Goal: Transaction & Acquisition: Purchase product/service

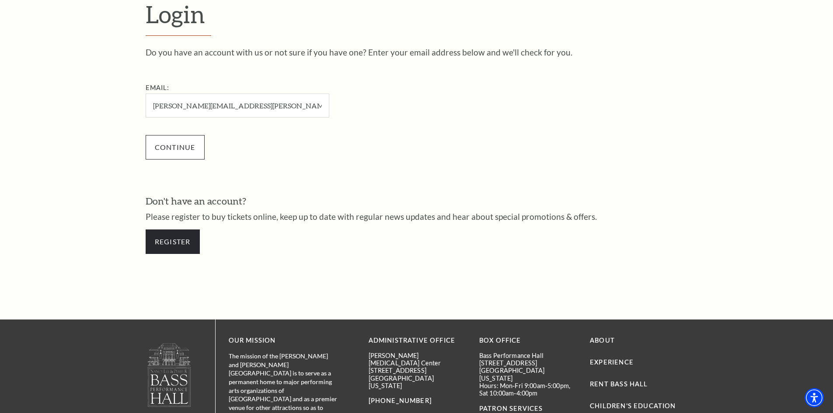
type input "[PERSON_NAME][EMAIL_ADDRESS][PERSON_NAME][DOMAIN_NAME]"
click at [170, 151] on input "Continue" at bounding box center [175, 147] width 59 height 25
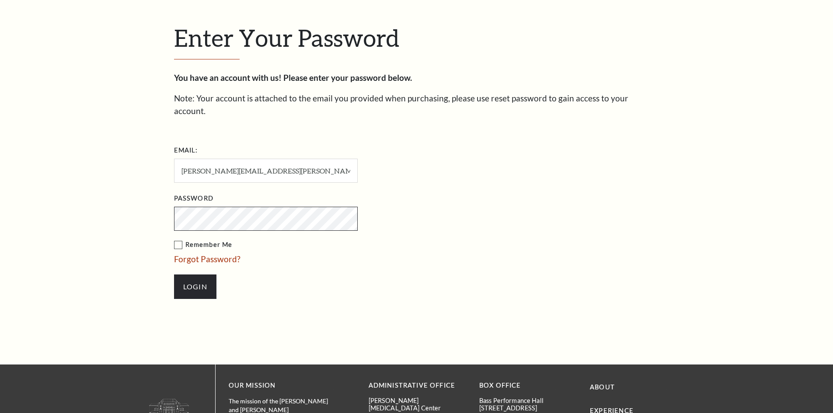
scroll to position [301, 0]
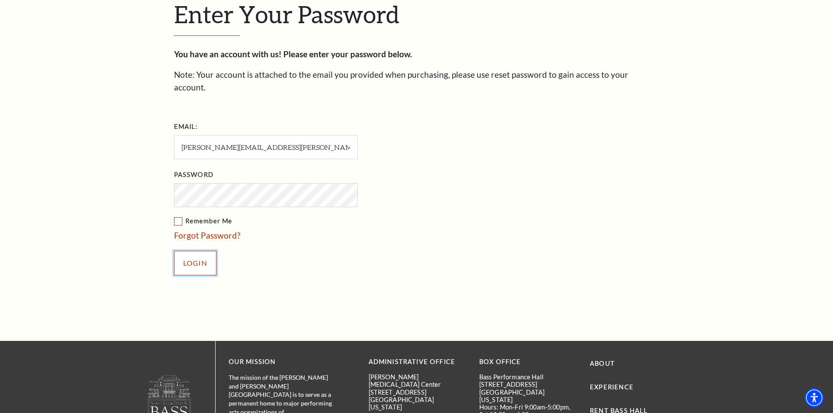
click at [193, 251] on input "Login" at bounding box center [195, 263] width 42 height 25
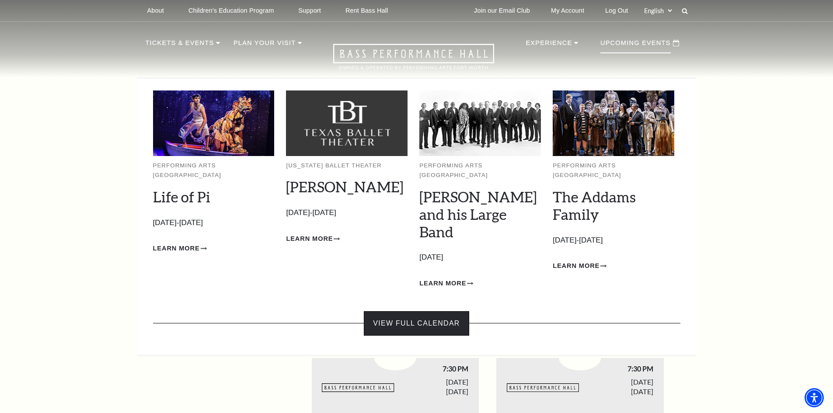
click at [450, 312] on link "View Full Calendar" at bounding box center [416, 324] width 105 height 25
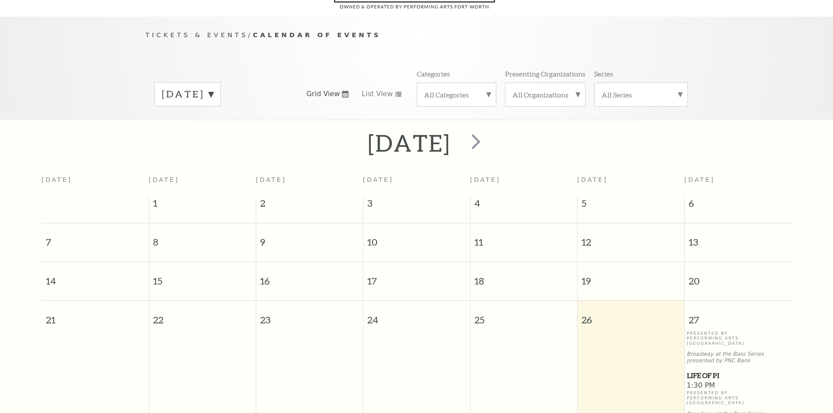
scroll to position [77, 0]
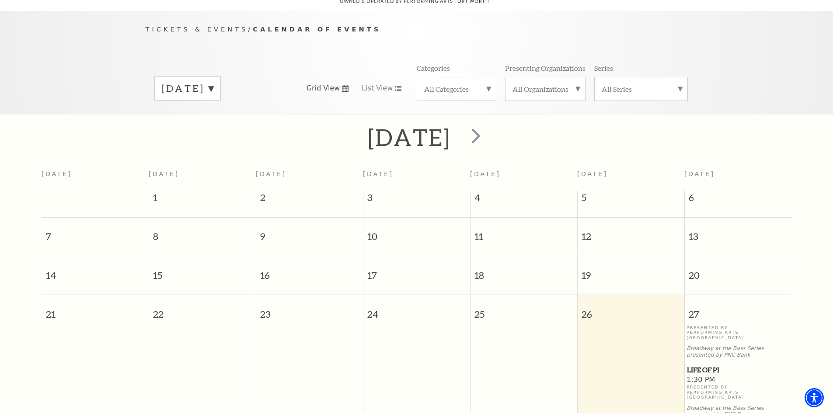
click at [214, 82] on label "September 2025" at bounding box center [188, 89] width 52 height 14
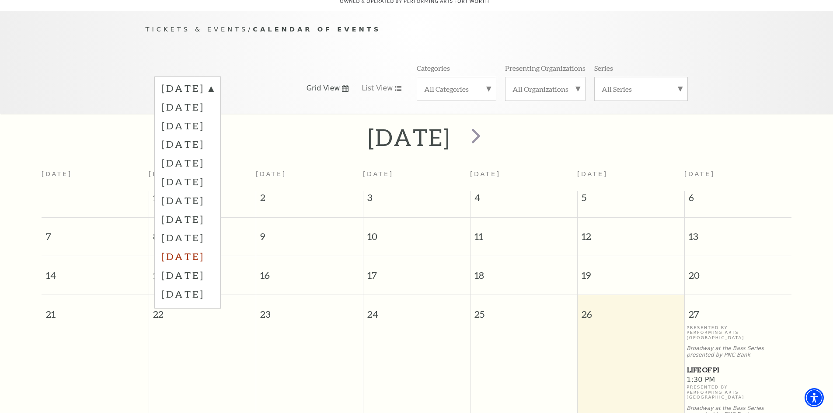
click at [211, 247] on label "June 2026" at bounding box center [188, 256] width 52 height 19
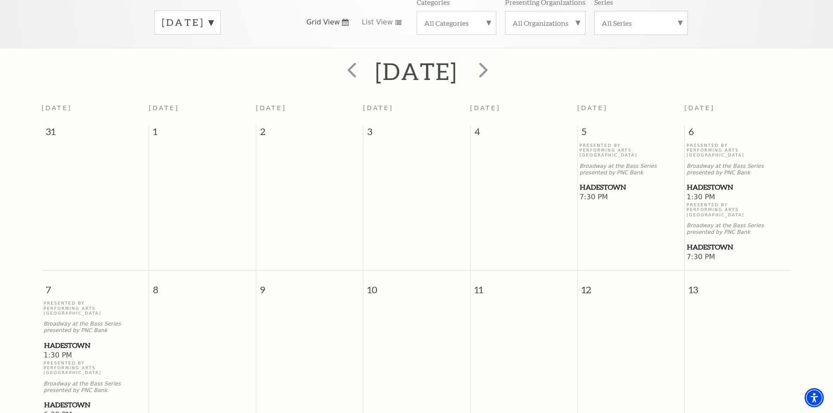
scroll to position [165, 0]
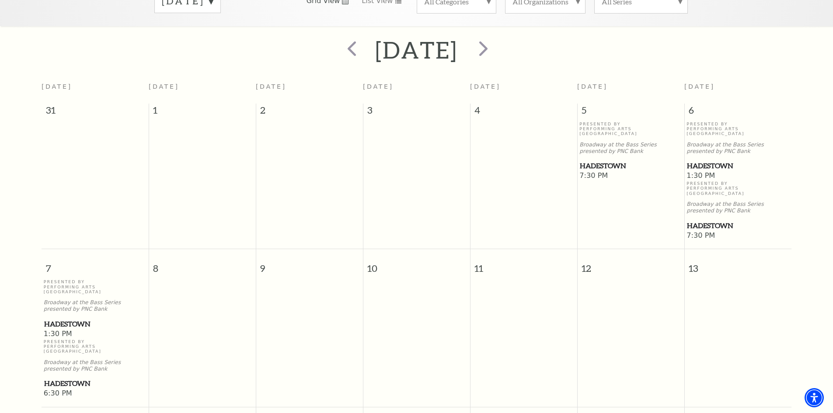
click at [614, 161] on span "Hadestown" at bounding box center [631, 166] width 102 height 11
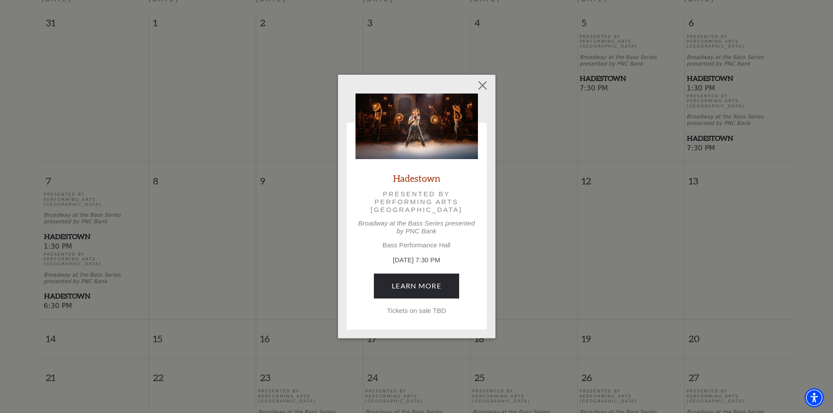
scroll to position [296, 0]
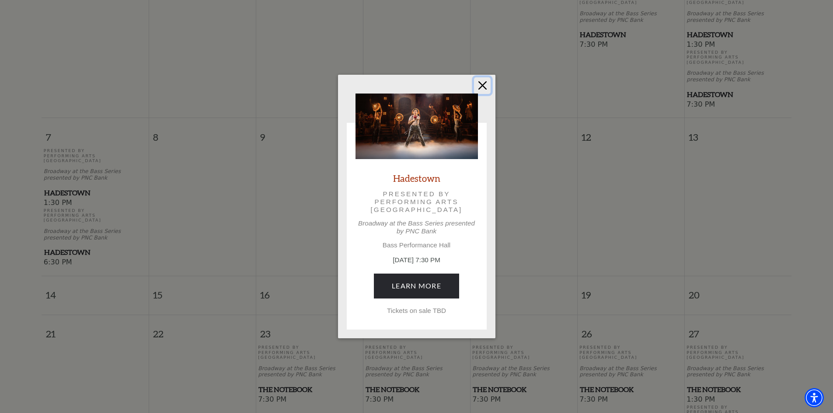
click at [483, 81] on button "Close" at bounding box center [482, 85] width 17 height 17
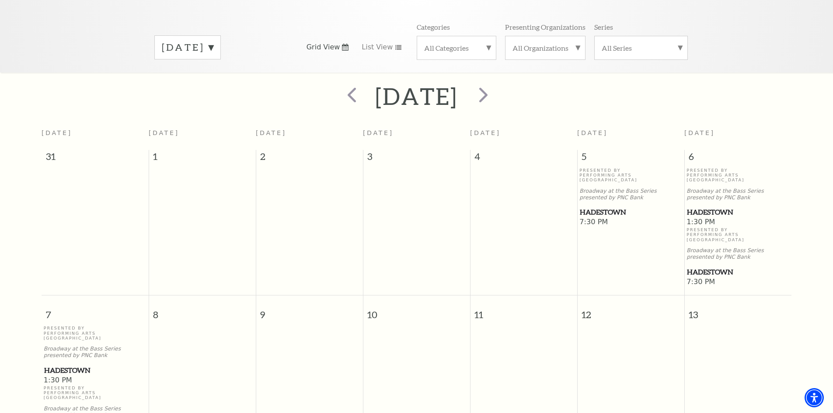
scroll to position [0, 0]
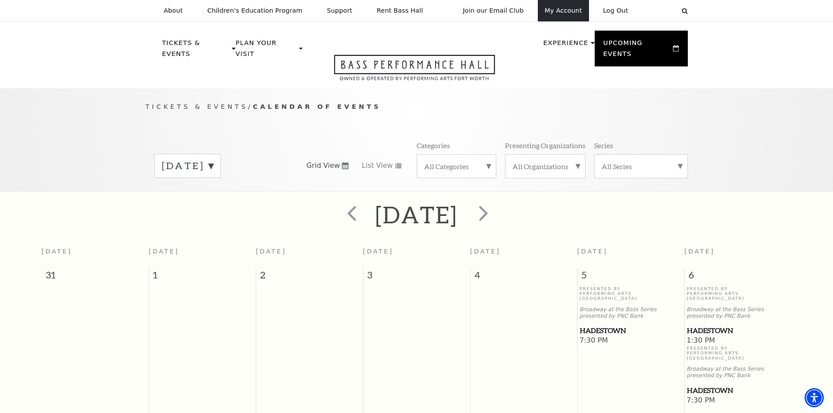
click at [561, 10] on link "My Account" at bounding box center [563, 10] width 51 height 21
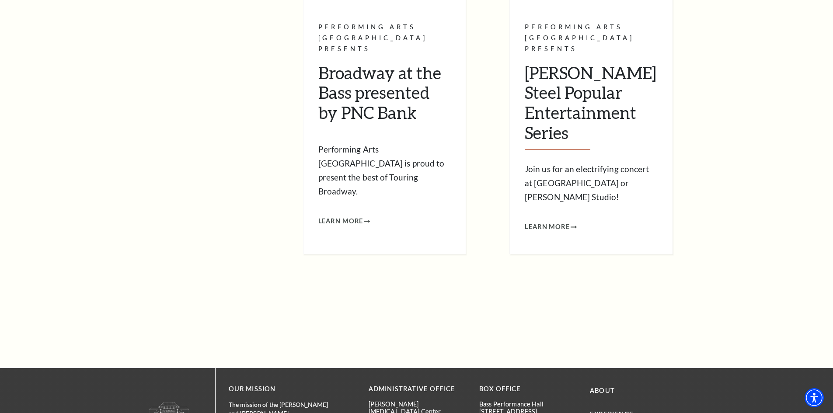
scroll to position [831, 0]
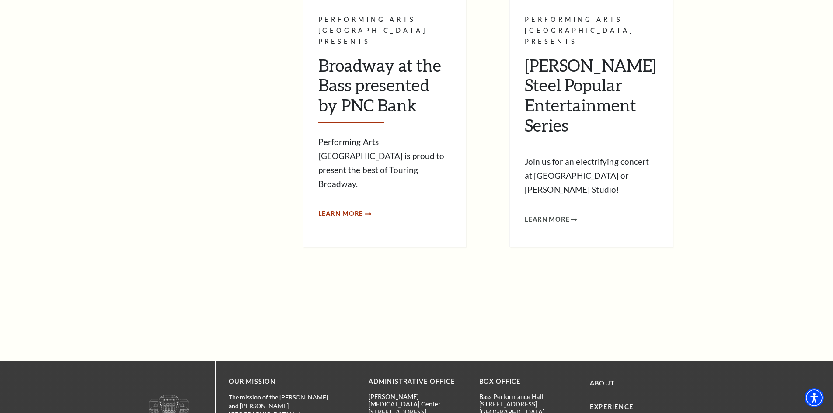
click at [357, 209] on span "Learn More" at bounding box center [341, 214] width 45 height 11
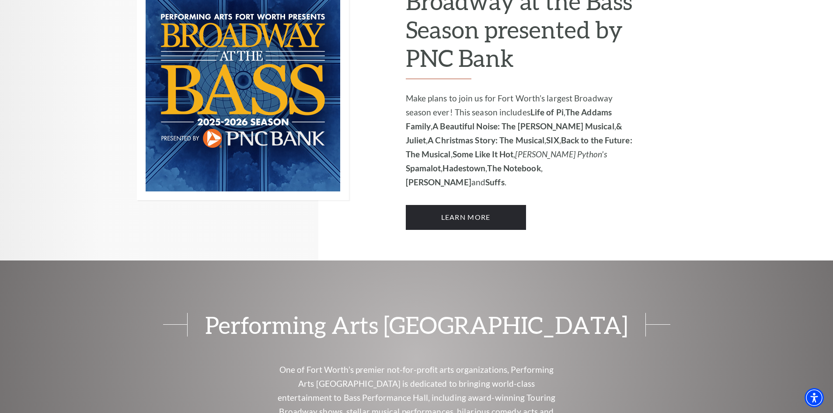
scroll to position [656, 0]
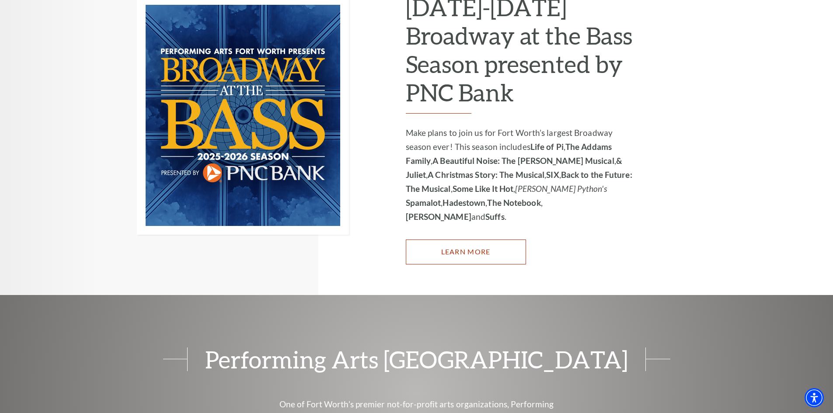
click at [467, 240] on link "Learn More" at bounding box center [466, 252] width 120 height 25
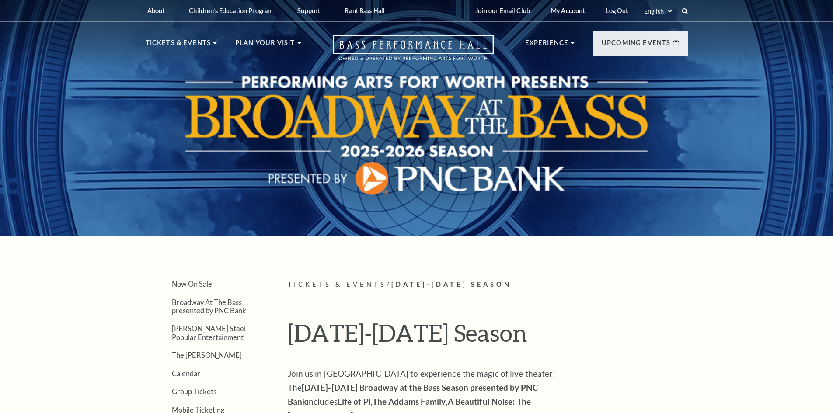
scroll to position [219, 0]
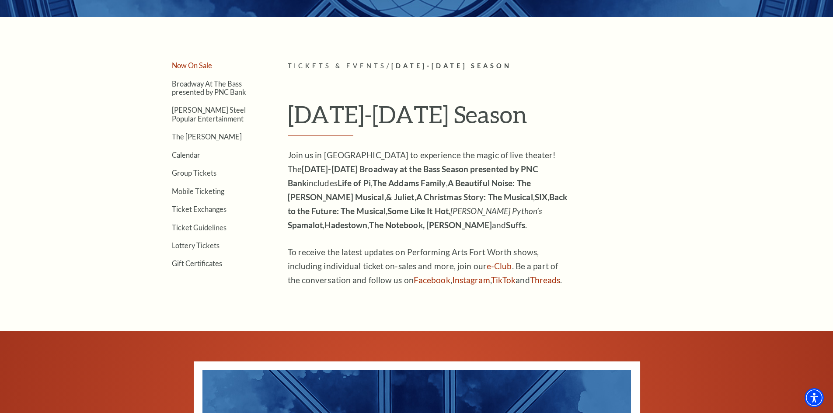
click at [202, 65] on link "Now On Sale" at bounding box center [192, 65] width 40 height 8
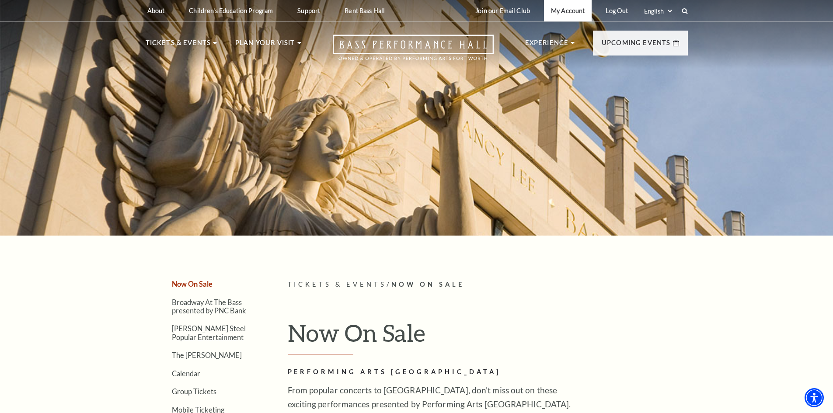
click at [566, 15] on link "My Account" at bounding box center [568, 10] width 48 height 21
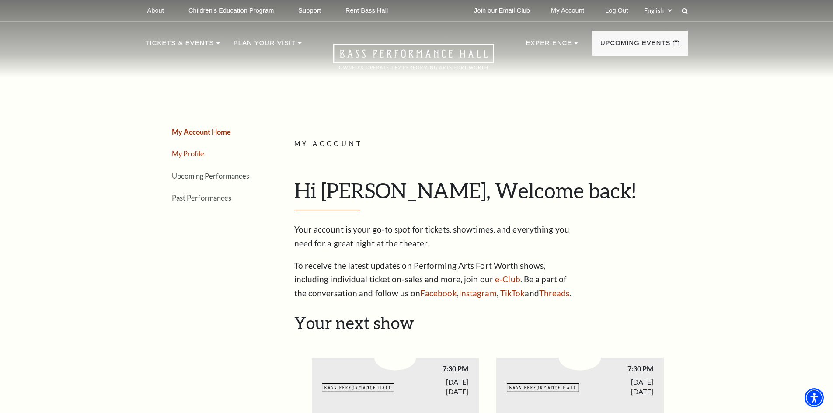
click at [197, 153] on link "My Profile" at bounding box center [188, 154] width 32 height 8
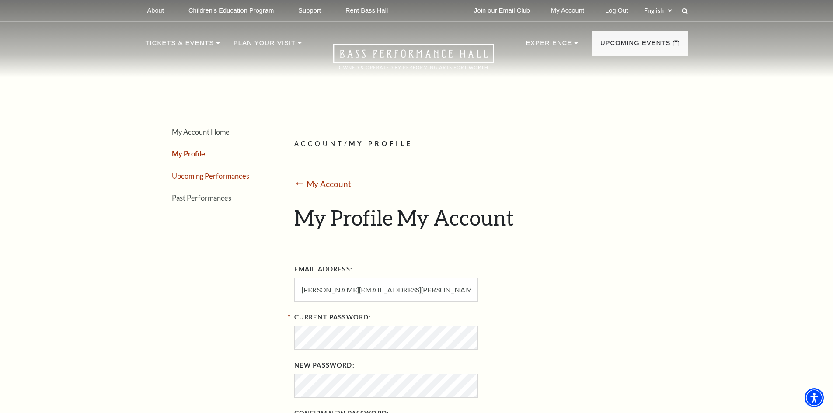
click at [207, 175] on link "Upcoming Performances" at bounding box center [210, 176] width 77 height 8
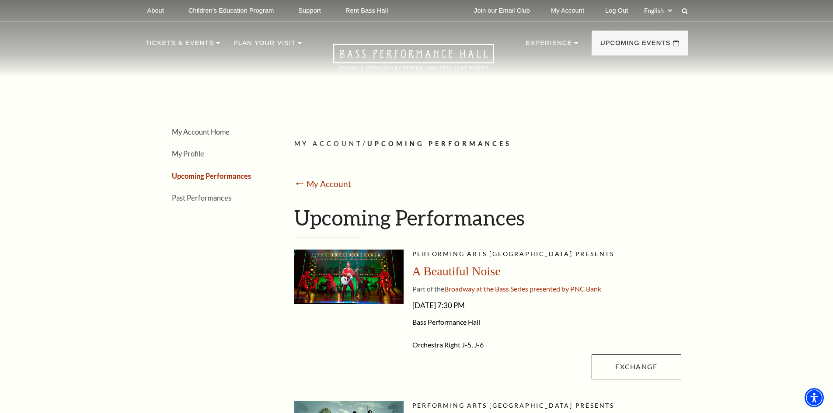
click at [683, 9] on use at bounding box center [685, 11] width 6 height 6
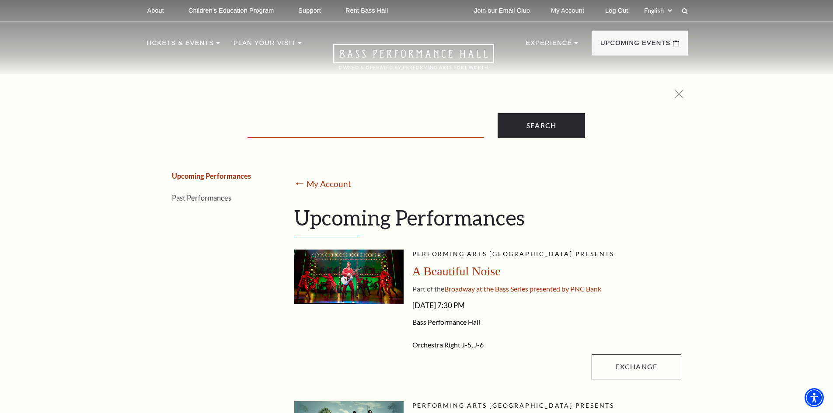
click at [408, 125] on input "Text field" at bounding box center [366, 129] width 236 height 18
type input "hadestown"
click at [530, 122] on input "Search" at bounding box center [542, 125] width 88 height 25
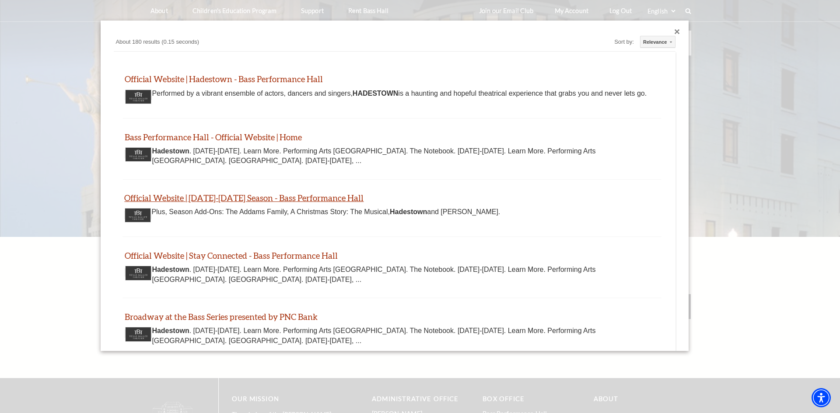
click at [256, 203] on link "Official Website | 2025-2026 Season - Bass Performance Hall" at bounding box center [243, 198] width 239 height 10
click at [667, 31] on div "Custom Search About 180 results (0.15 seconds) Sort by: Relevance Relevance Dat…" at bounding box center [395, 186] width 588 height 331
click at [675, 31] on div "Close dialog" at bounding box center [677, 31] width 5 height 5
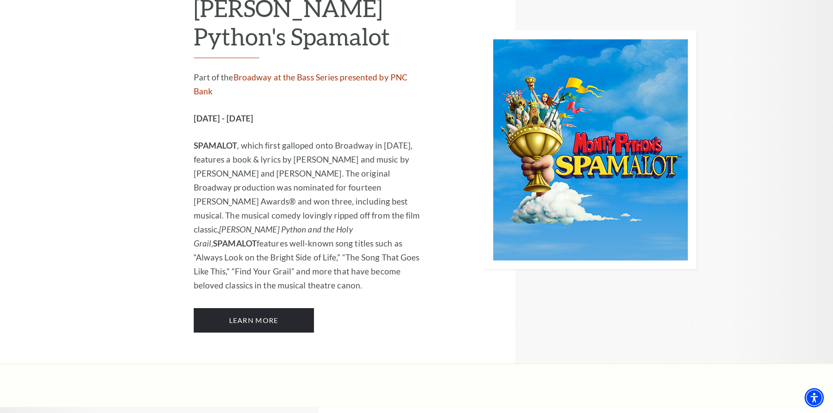
scroll to position [4769, 0]
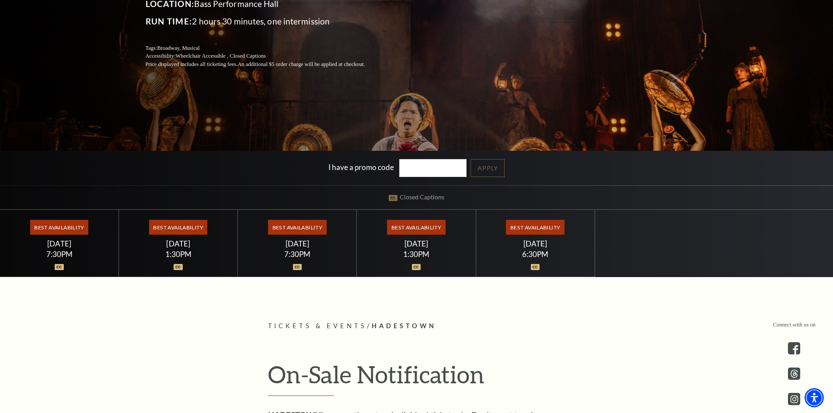
scroll to position [175, 0]
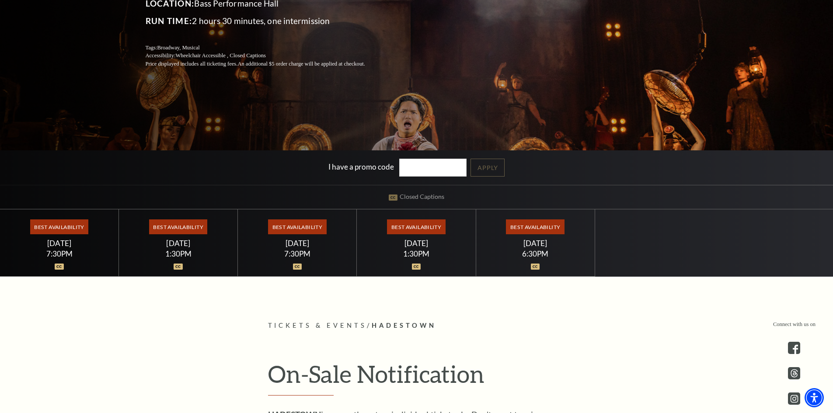
click at [76, 223] on span "Best Availability" at bounding box center [59, 227] width 58 height 15
click at [61, 250] on div "7:30PM" at bounding box center [60, 253] width 98 height 7
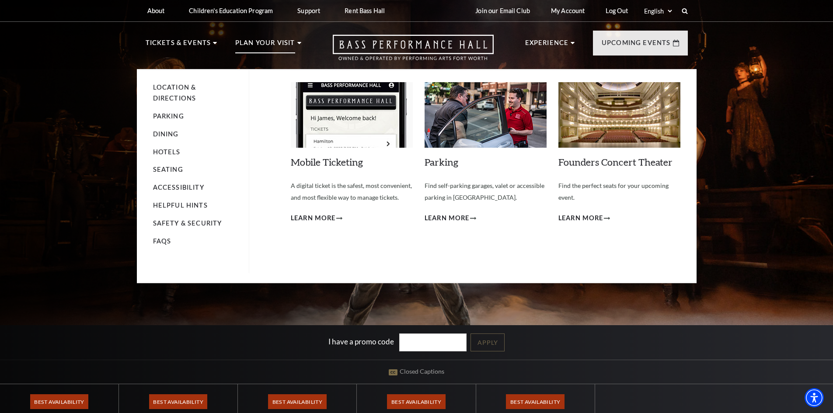
scroll to position [219, 0]
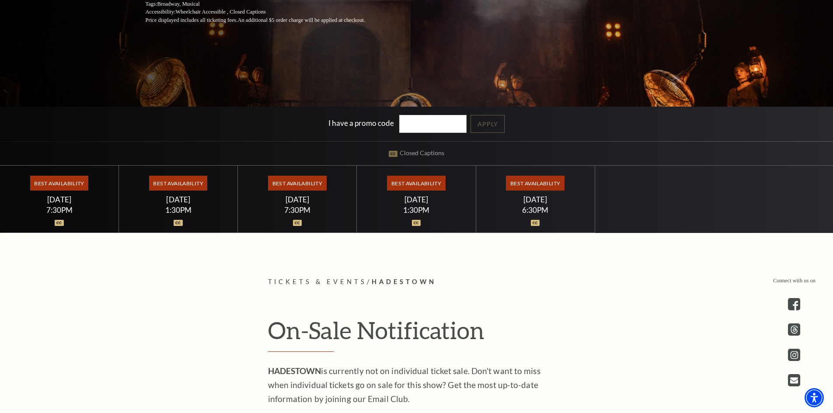
click at [62, 209] on div "7:30PM" at bounding box center [60, 210] width 98 height 7
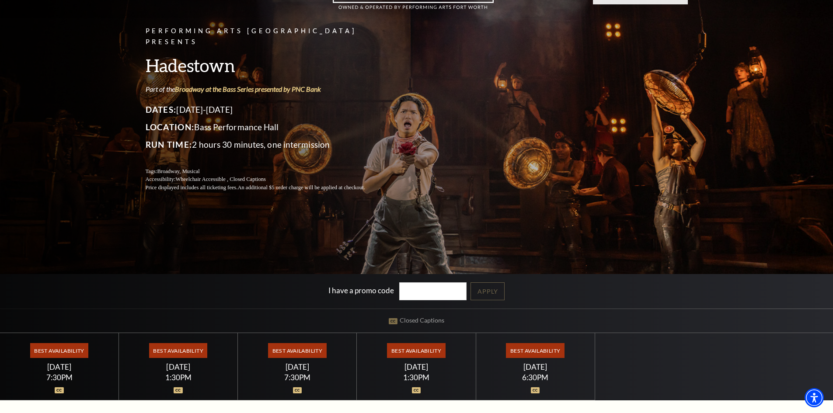
scroll to position [0, 0]
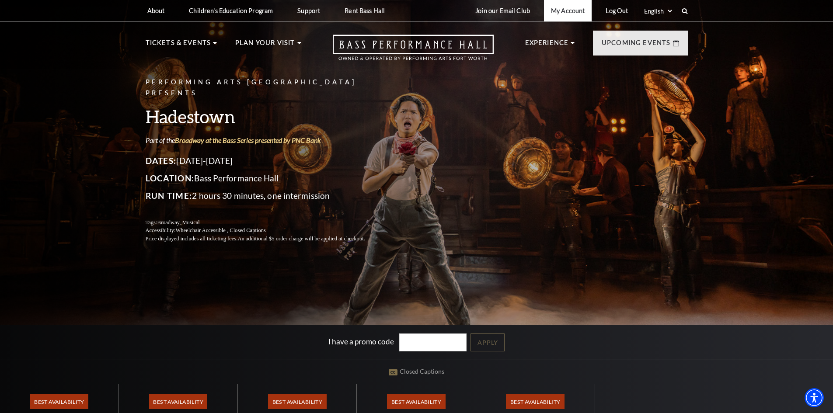
click at [561, 12] on link "My Account" at bounding box center [568, 10] width 48 height 21
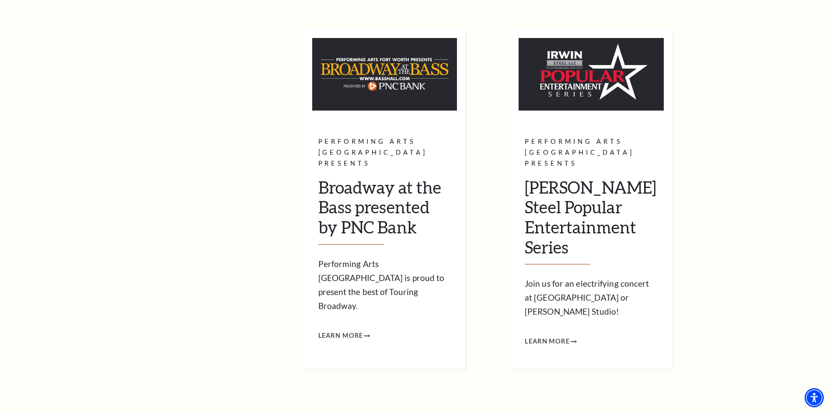
scroll to position [744, 0]
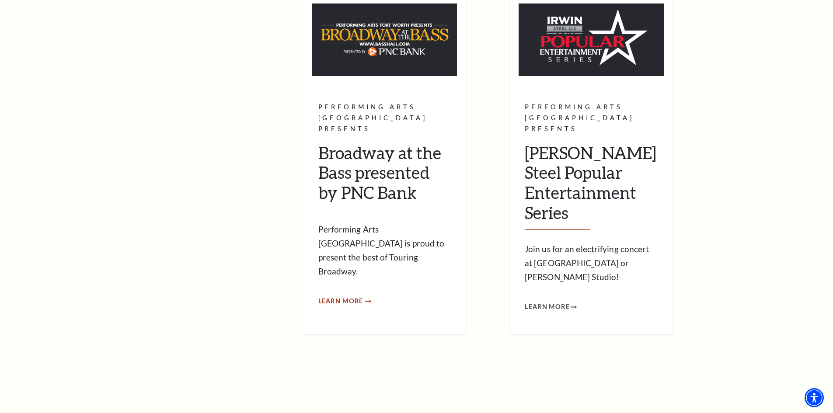
click at [355, 296] on span "Learn More" at bounding box center [341, 301] width 45 height 11
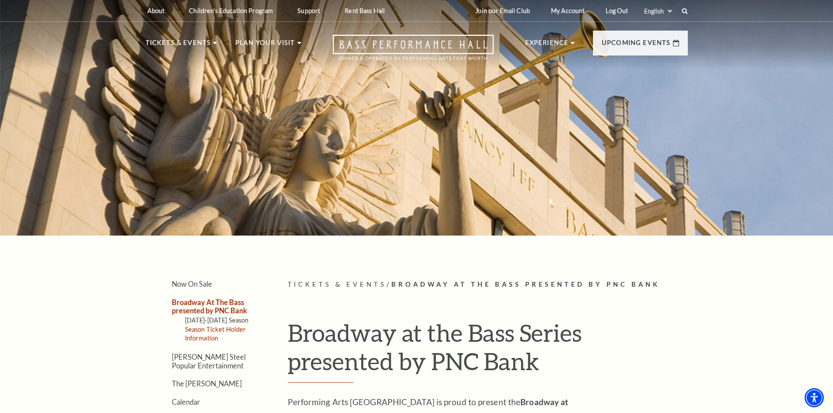
click at [206, 329] on link "Season Ticket Holder Information" at bounding box center [215, 334] width 61 height 16
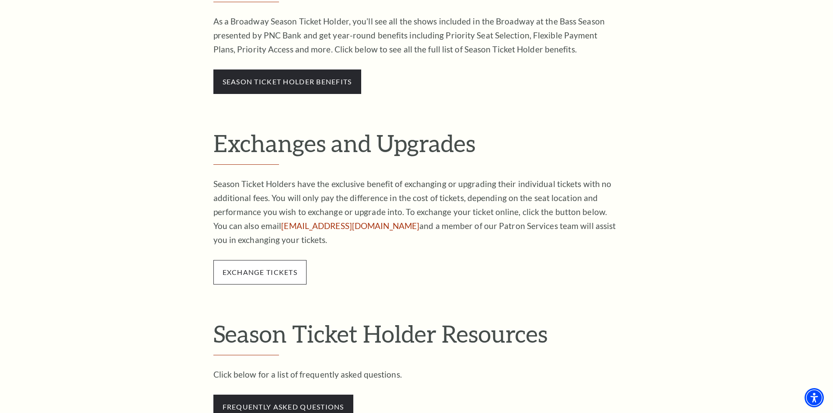
scroll to position [481, 0]
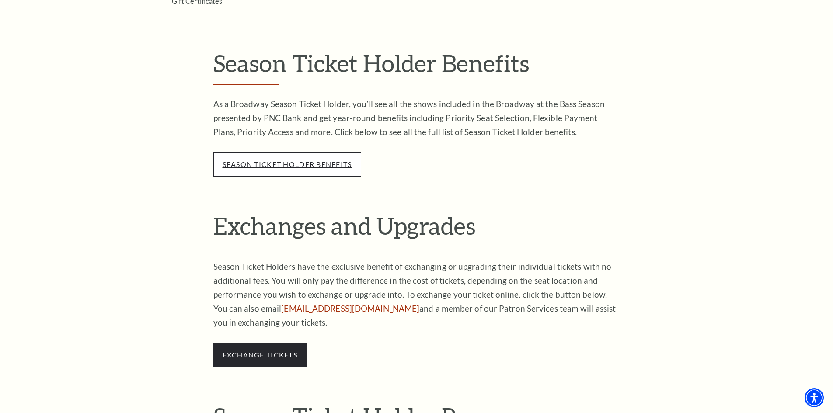
click at [276, 161] on link "season ticket holder benefits" at bounding box center [288, 164] width 130 height 8
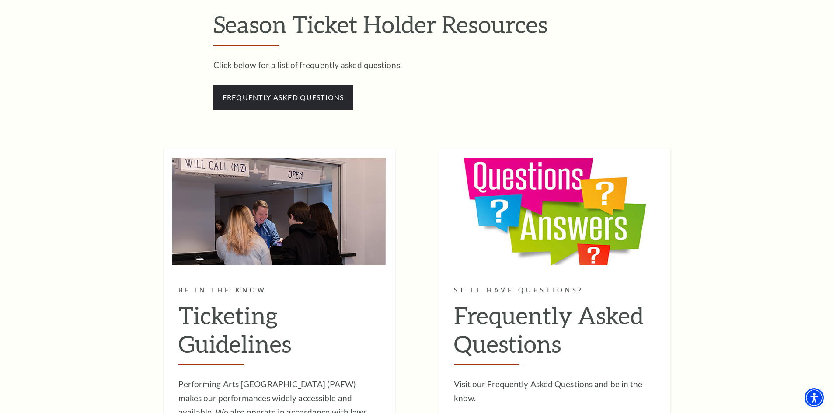
scroll to position [1049, 0]
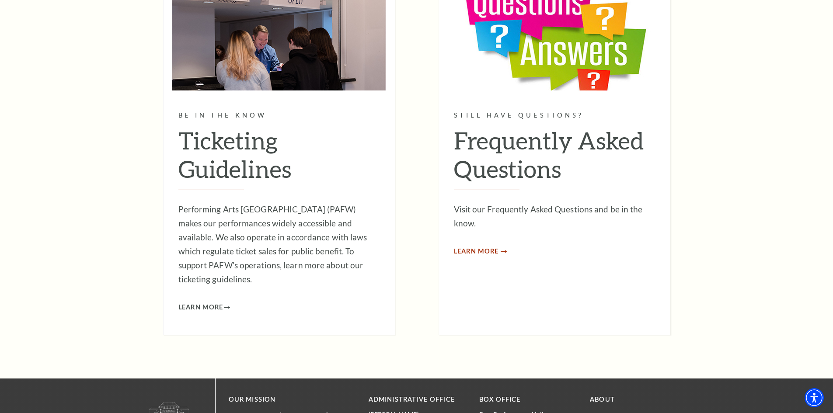
click at [493, 252] on span "Learn More" at bounding box center [476, 251] width 45 height 11
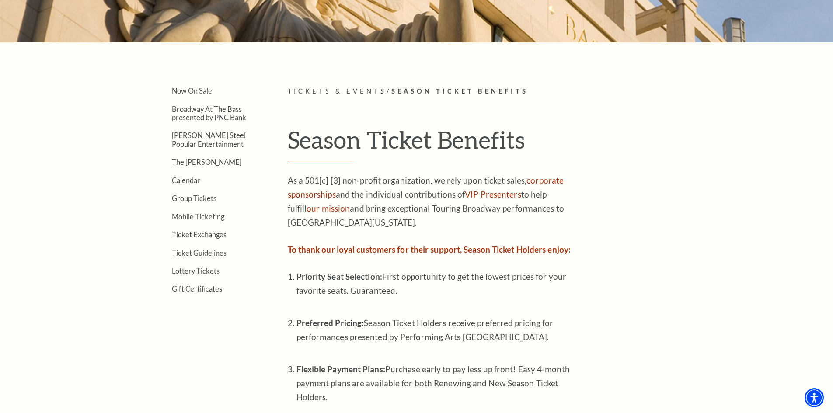
scroll to position [175, 0]
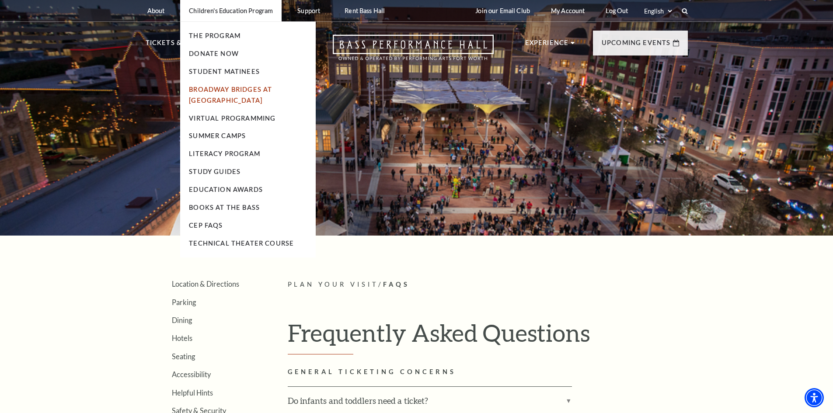
click at [245, 89] on link "Broadway Bridges at [GEOGRAPHIC_DATA]" at bounding box center [230, 95] width 83 height 18
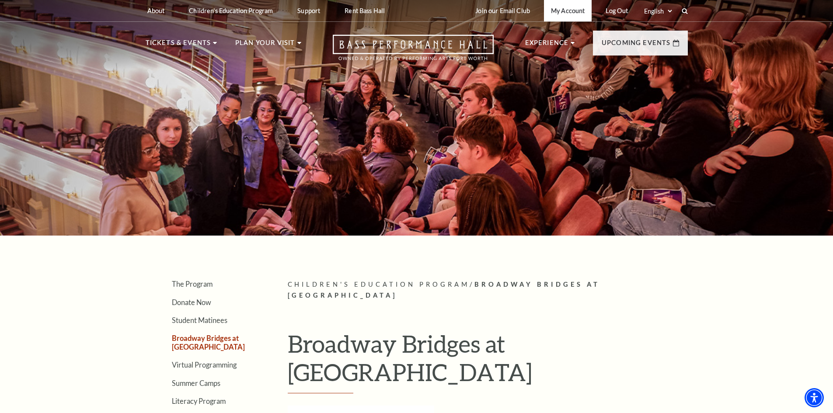
click at [570, 9] on link "My Account" at bounding box center [568, 10] width 48 height 21
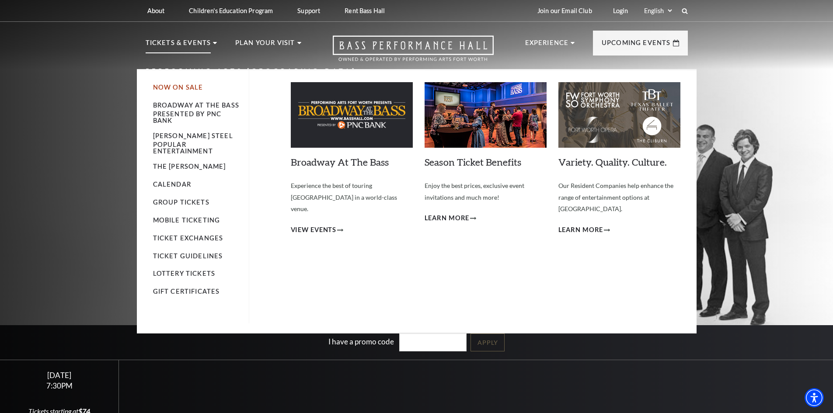
click at [188, 84] on link "Now On Sale" at bounding box center [178, 87] width 50 height 7
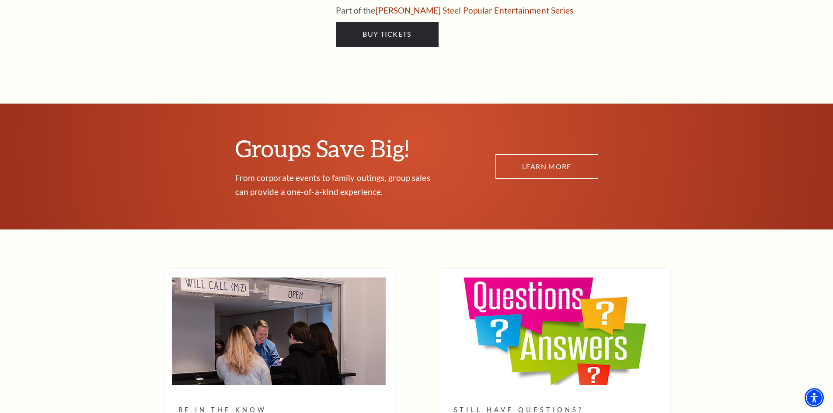
scroll to position [4857, 0]
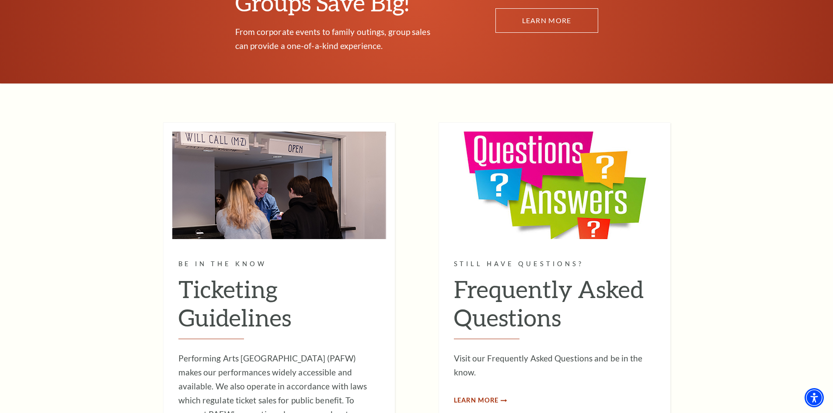
click at [492, 396] on span "Learn More" at bounding box center [476, 401] width 45 height 11
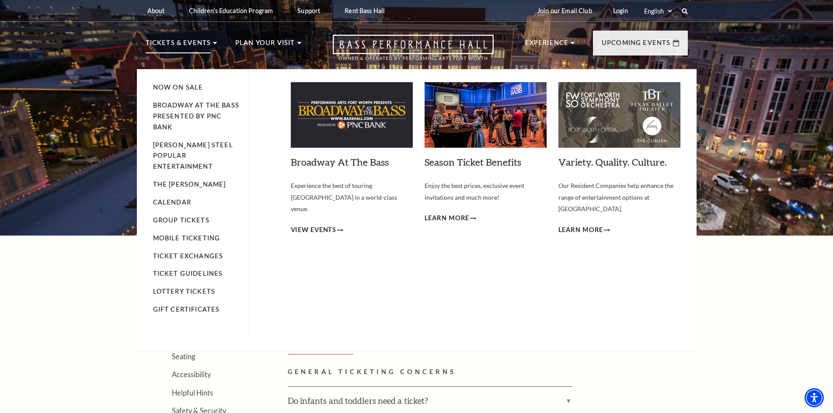
click at [182, 45] on p "Tickets & Events" at bounding box center [179, 46] width 66 height 16
click at [187, 87] on link "Now On Sale" at bounding box center [178, 87] width 50 height 7
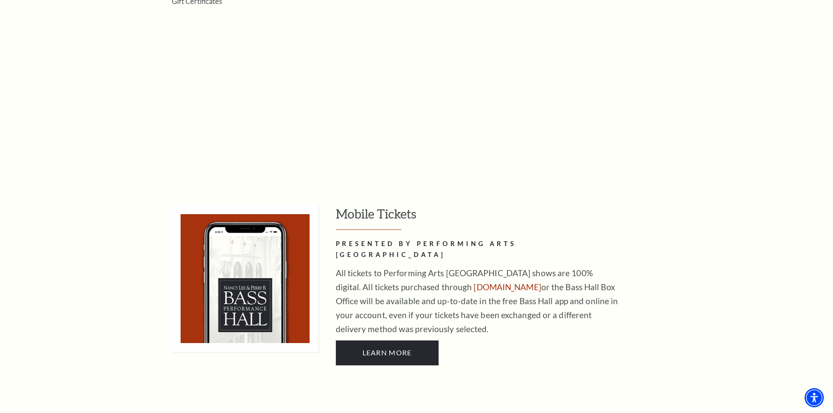
scroll to position [613, 0]
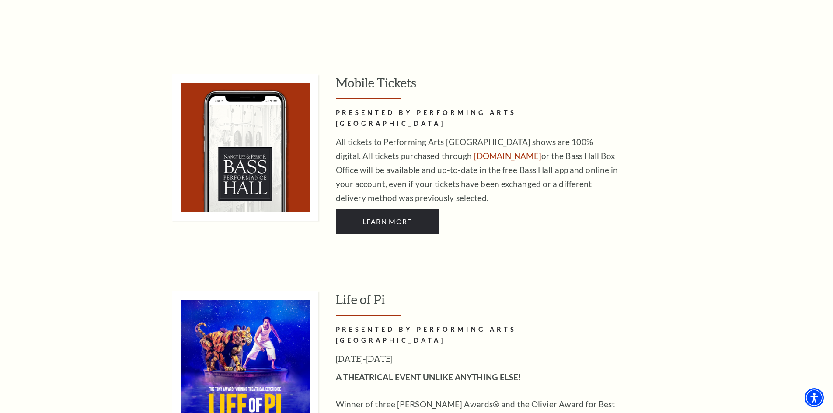
click at [474, 151] on link "www.basshall.com" at bounding box center [507, 156] width 67 height 10
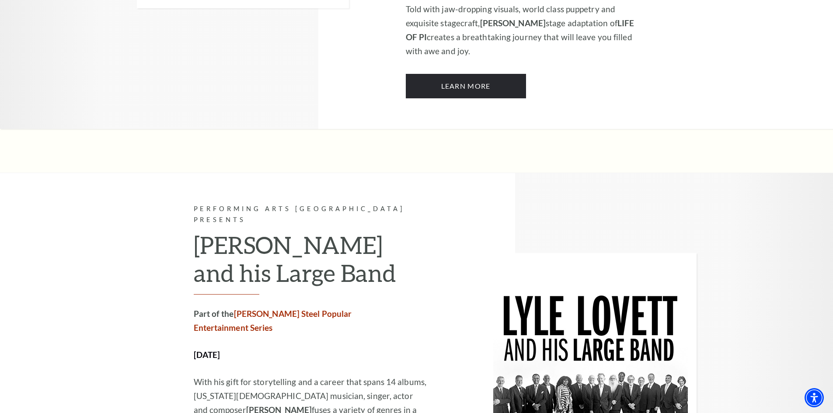
scroll to position [525, 0]
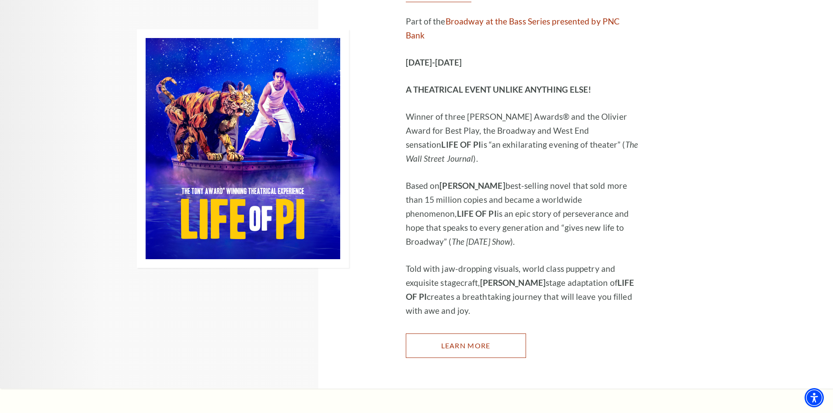
click at [482, 334] on link "Learn More" at bounding box center [466, 346] width 120 height 25
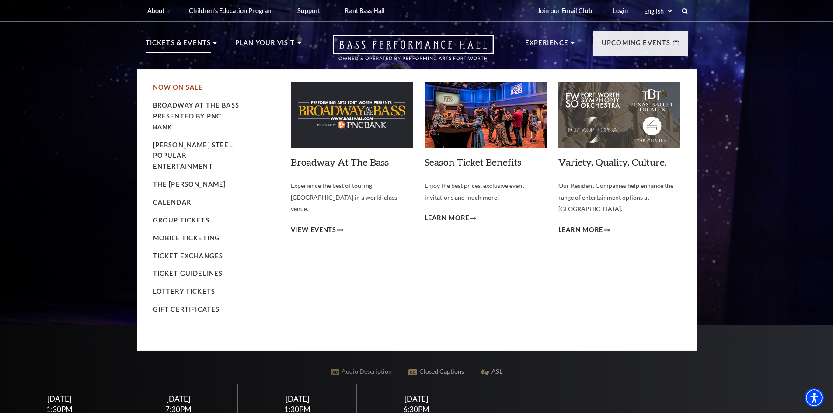
click at [188, 86] on link "Now On Sale" at bounding box center [178, 87] width 50 height 7
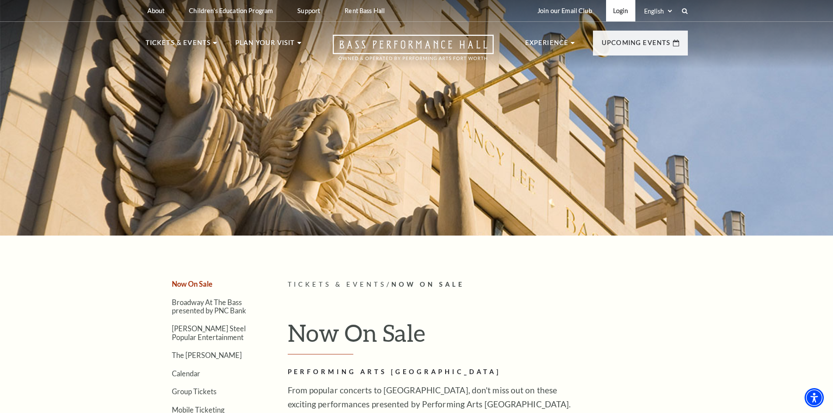
click at [623, 11] on link "Login" at bounding box center [620, 10] width 29 height 21
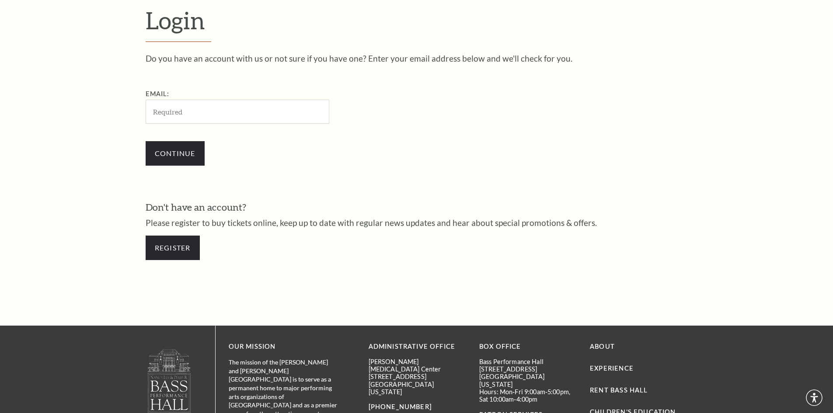
scroll to position [293, 0]
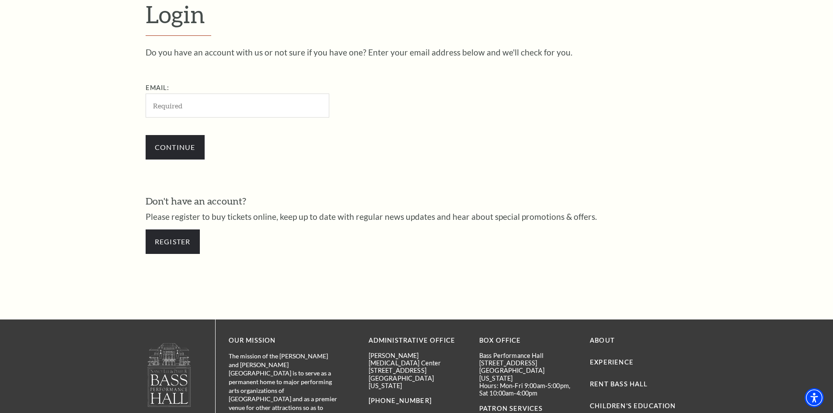
click at [263, 103] on input "Email:" at bounding box center [238, 106] width 184 height 24
type input "Julie.westerman@gmail.com"
click at [185, 147] on input "Continue" at bounding box center [175, 147] width 59 height 25
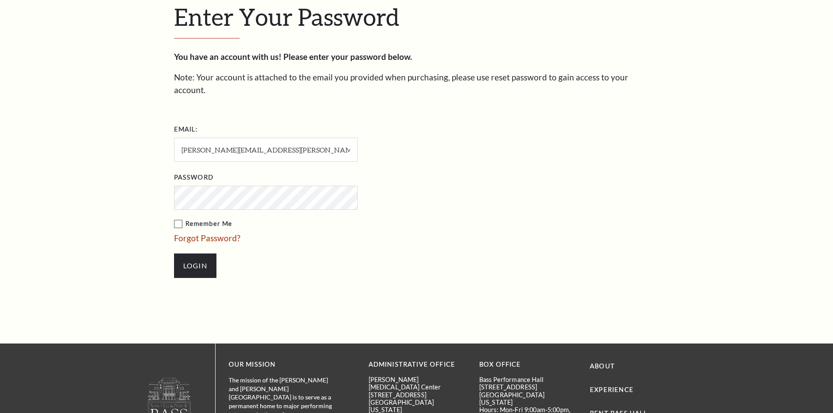
scroll to position [301, 0]
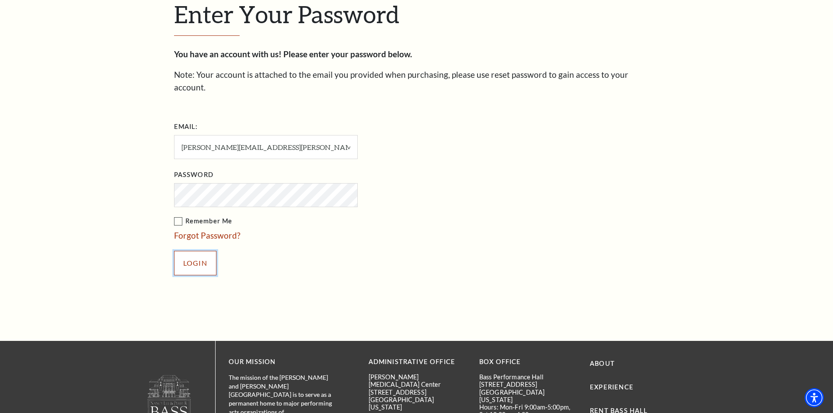
click at [203, 251] on input "Login" at bounding box center [195, 263] width 42 height 25
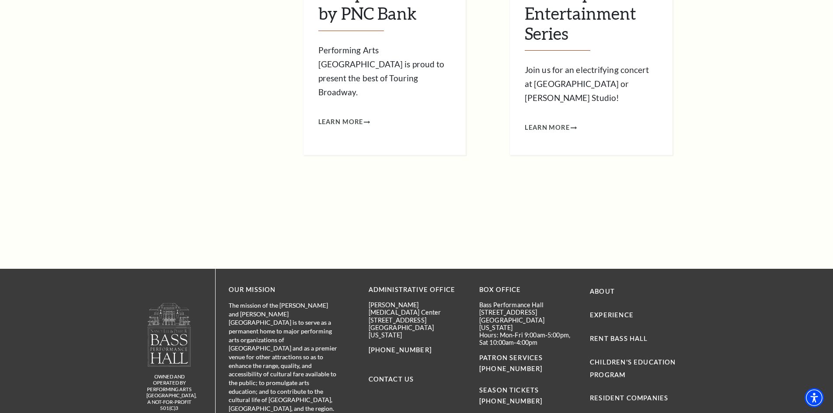
scroll to position [1008, 0]
